Goal: Information Seeking & Learning: Learn about a topic

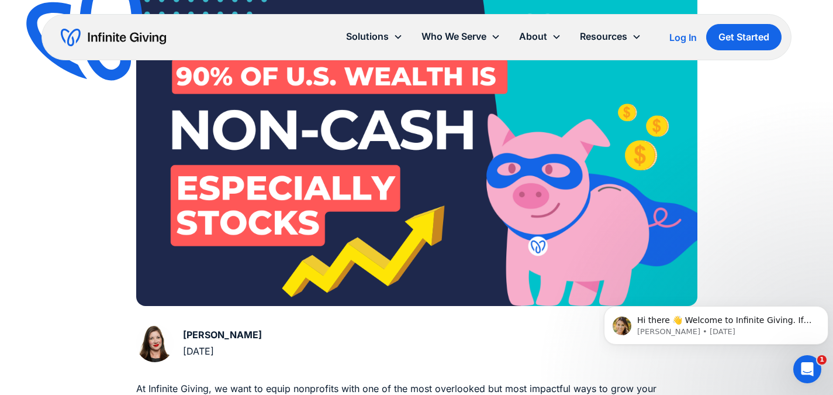
scroll to position [117, 0]
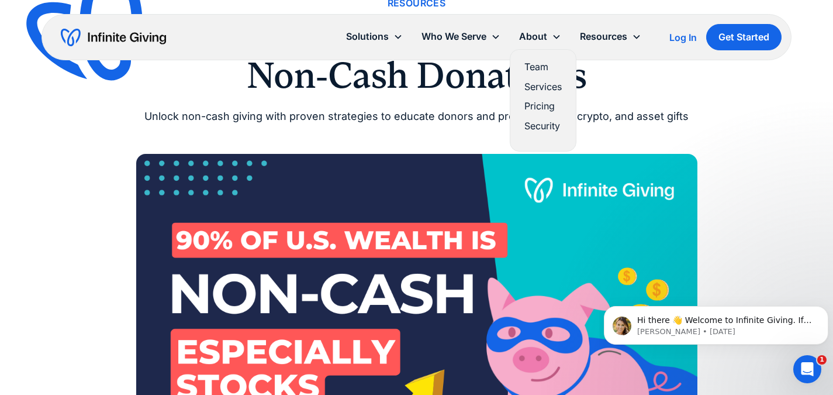
click at [534, 34] on div "About" at bounding box center [533, 37] width 28 height 16
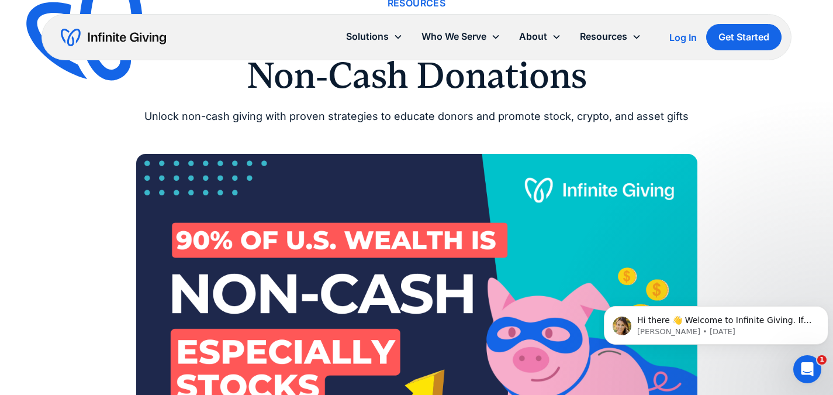
click at [533, 37] on div "About" at bounding box center [533, 37] width 28 height 16
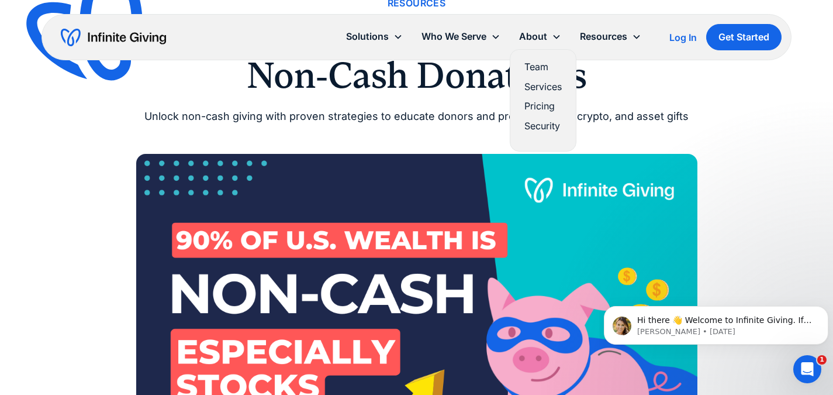
click at [534, 70] on link "Team" at bounding box center [542, 67] width 37 height 16
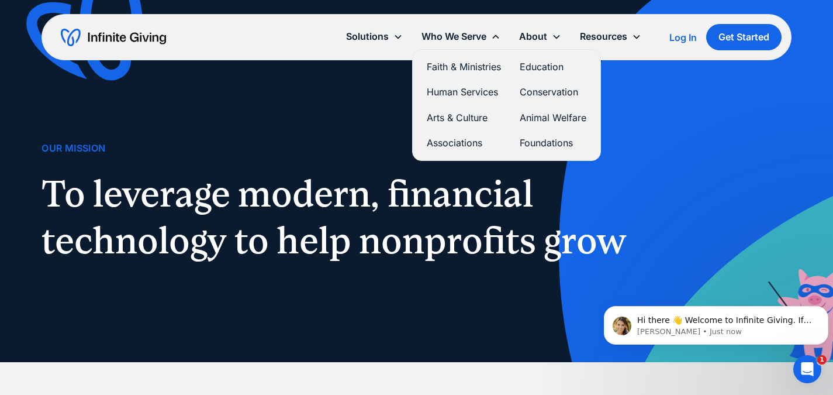
click at [457, 69] on link "Faith & Ministries" at bounding box center [464, 67] width 74 height 16
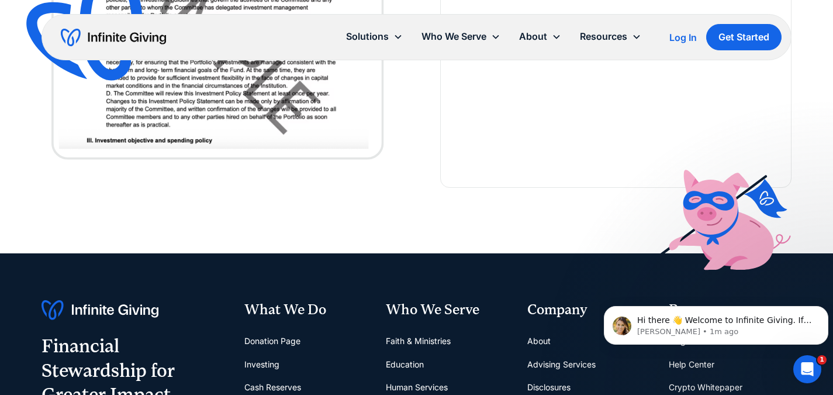
scroll to position [2865, 0]
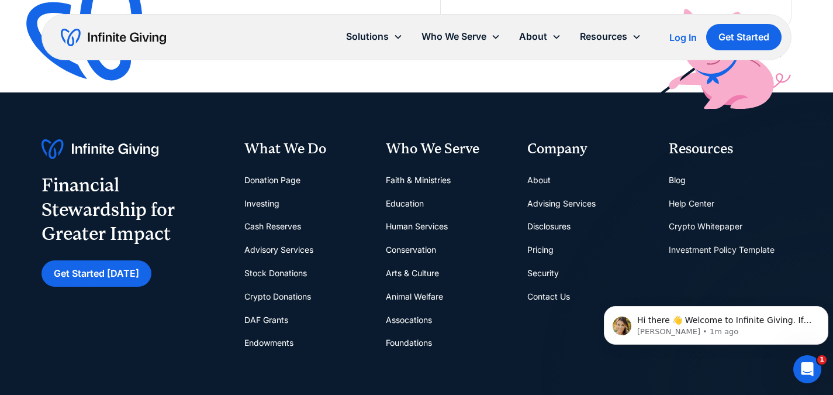
click at [540, 179] on link "About" at bounding box center [538, 179] width 23 height 23
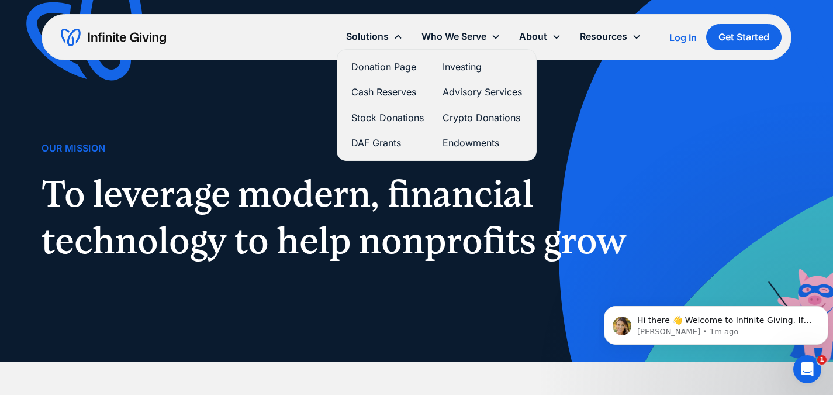
click at [376, 67] on link "Donation Page" at bounding box center [387, 67] width 72 height 16
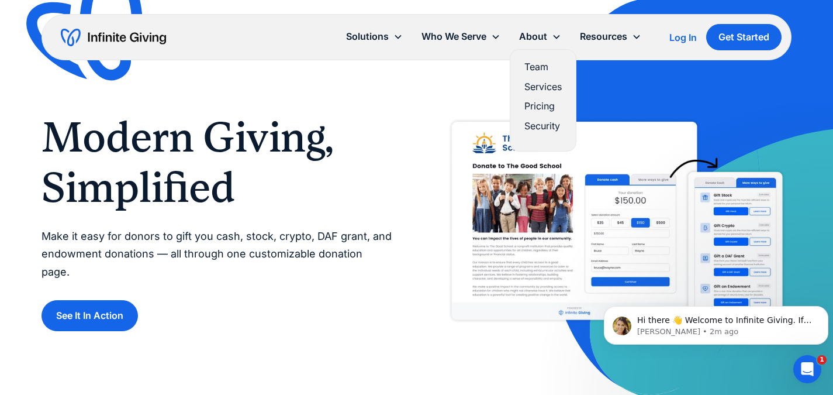
click at [537, 90] on link "Services" at bounding box center [542, 87] width 37 height 16
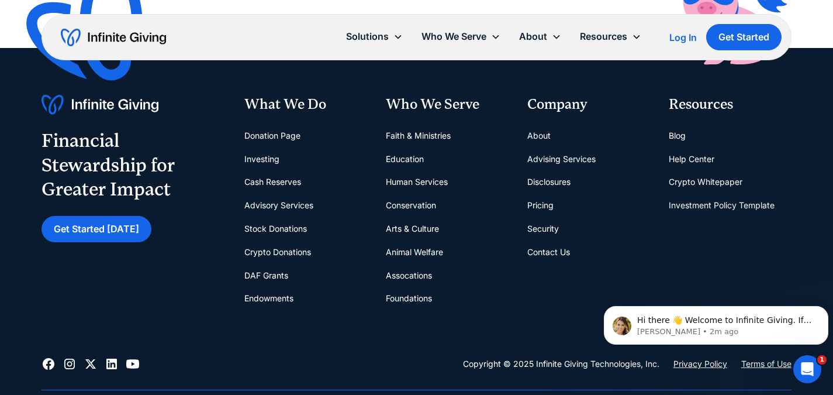
scroll to position [1929, 0]
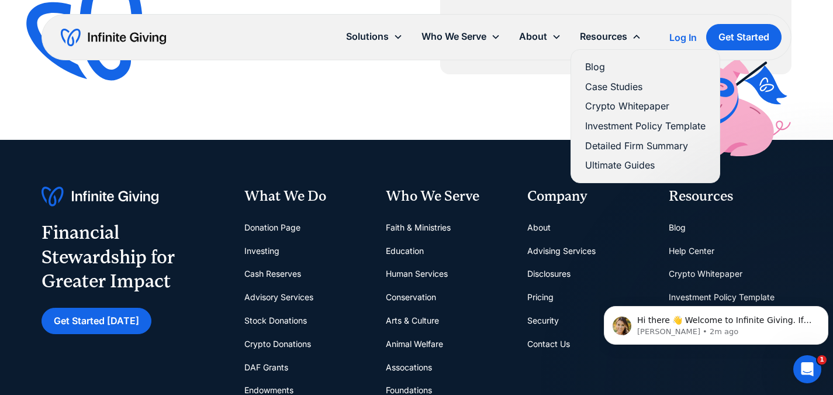
click at [611, 143] on link "Detailed Firm Summary" at bounding box center [645, 146] width 120 height 16
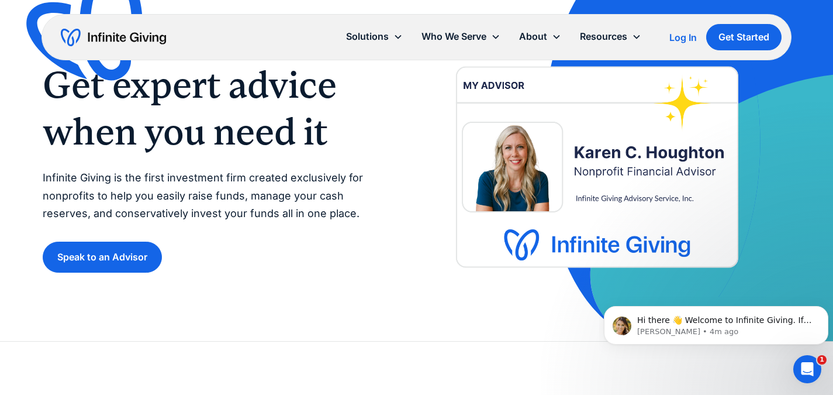
scroll to position [0, 0]
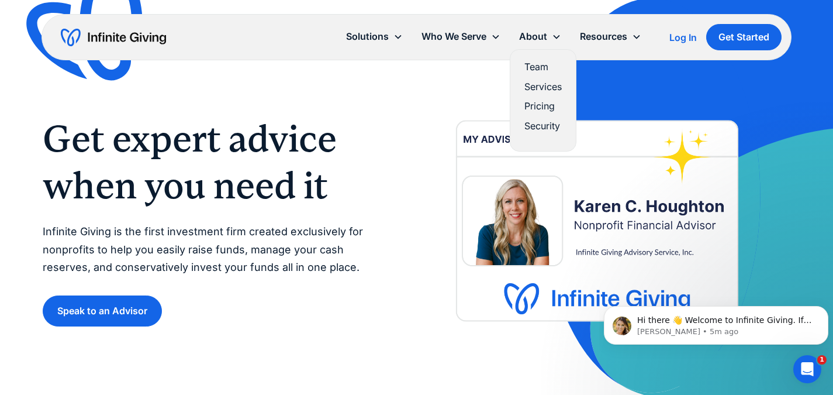
click at [528, 35] on div "About" at bounding box center [533, 37] width 28 height 16
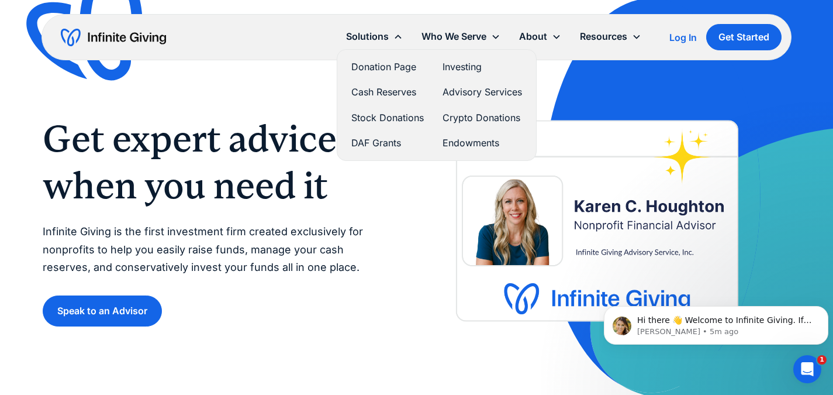
click at [372, 68] on link "Donation Page" at bounding box center [387, 67] width 72 height 16
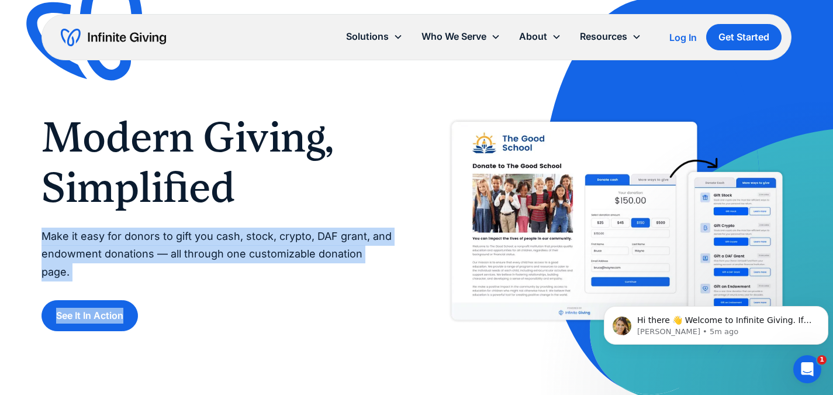
drag, startPoint x: 43, startPoint y: 241, endPoint x: 403, endPoint y: 274, distance: 361.6
click at [403, 274] on div "Modern Giving, Simplified Make it easy for donors to gift you cash, stock, cryp…" at bounding box center [417, 221] width 750 height 219
copy div "Make it easy for donors to gift you cash, stock, crypto, DAF grant, and endowme…"
click at [183, 344] on div "Modern Giving, Simplified Make it easy for donors to gift you cash, stock, cryp…" at bounding box center [417, 198] width 750 height 396
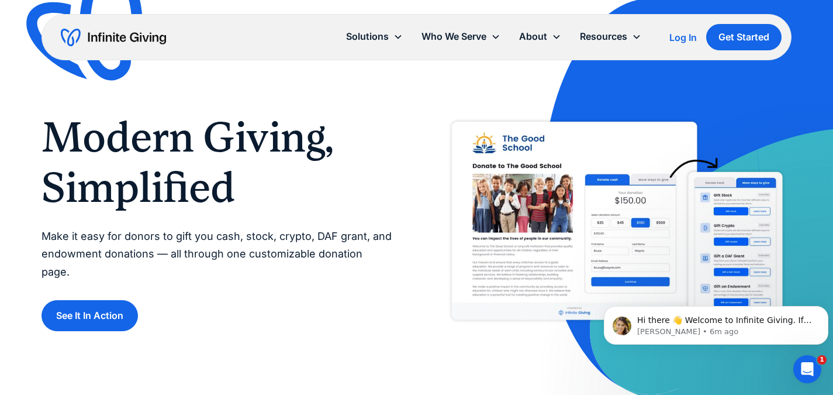
click at [159, 313] on div "See It In Action" at bounding box center [217, 315] width 351 height 31
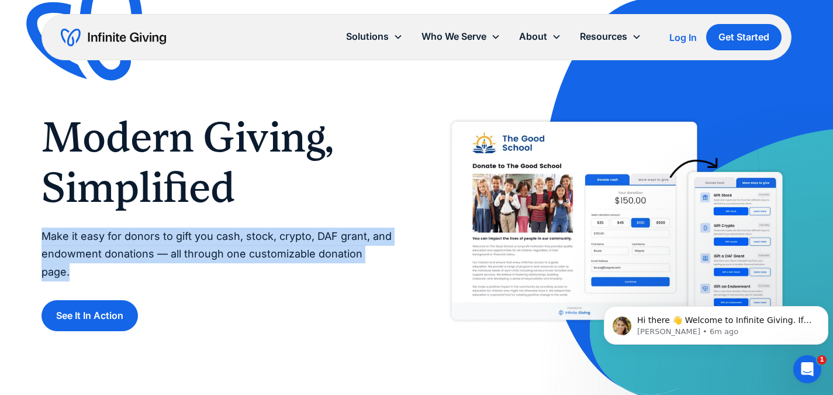
drag, startPoint x: 392, startPoint y: 264, endPoint x: 40, endPoint y: 248, distance: 351.7
click at [40, 248] on div "Modern Giving, Simplified Make it easy for donors to gift you cash, stock, cryp…" at bounding box center [416, 198] width 833 height 396
copy p "Make it easy for donors to gift you cash, stock, crypto, DAF grant, and endowme…"
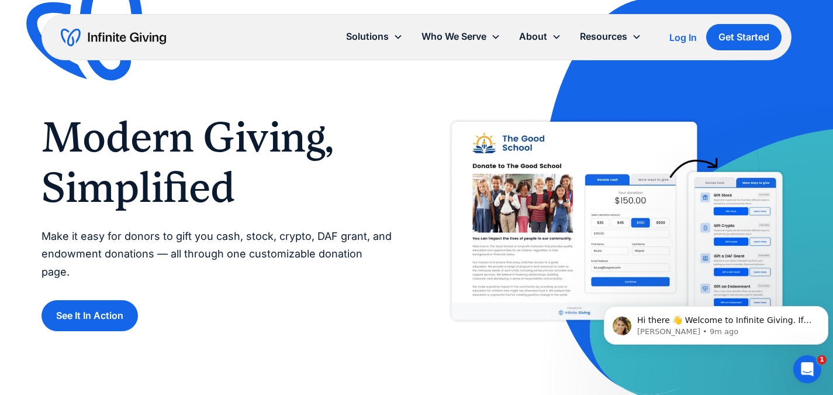
click at [381, 213] on h1 "Modern Giving, Simplified" at bounding box center [217, 162] width 351 height 101
